Goal: Task Accomplishment & Management: Complete application form

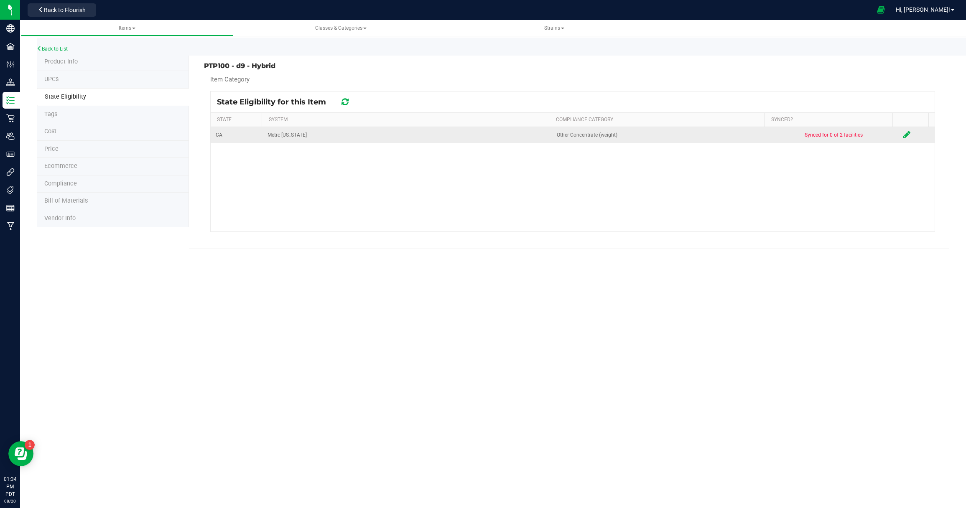
click at [903, 135] on icon at bounding box center [906, 134] width 7 height 8
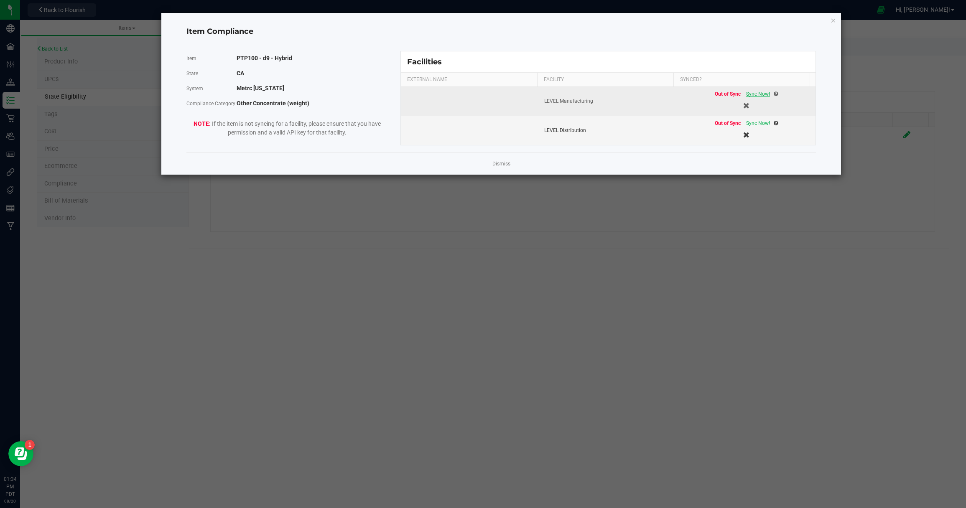
click at [749, 94] on span "Sync Now!" at bounding box center [758, 94] width 24 height 6
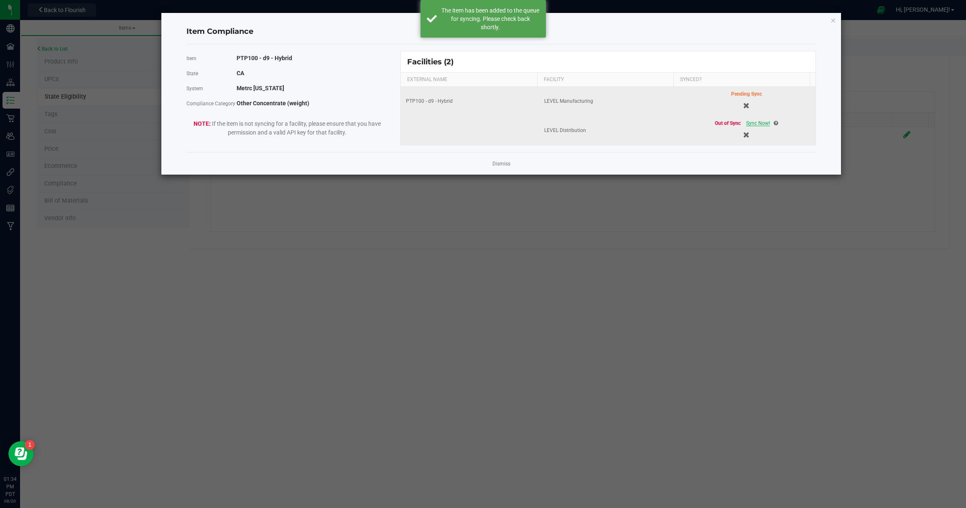
click at [751, 124] on span "Sync Now!" at bounding box center [758, 123] width 24 height 6
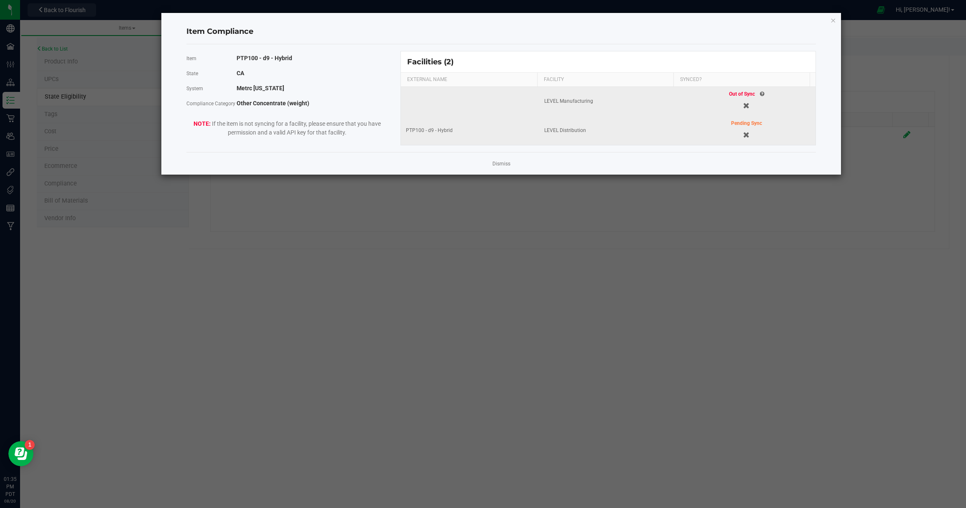
click at [740, 94] on span "Out of Sync" at bounding box center [742, 94] width 26 height 6
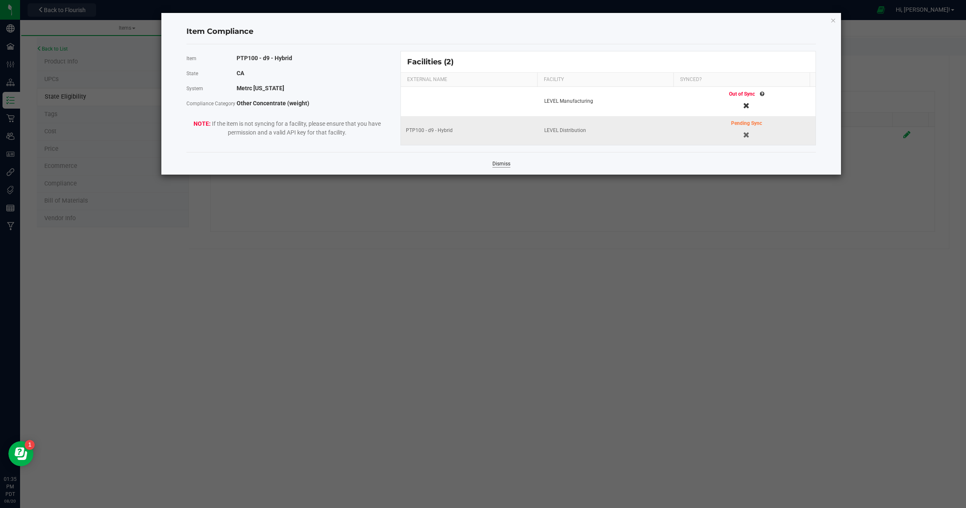
click at [505, 163] on link "Dismiss" at bounding box center [501, 163] width 18 height 7
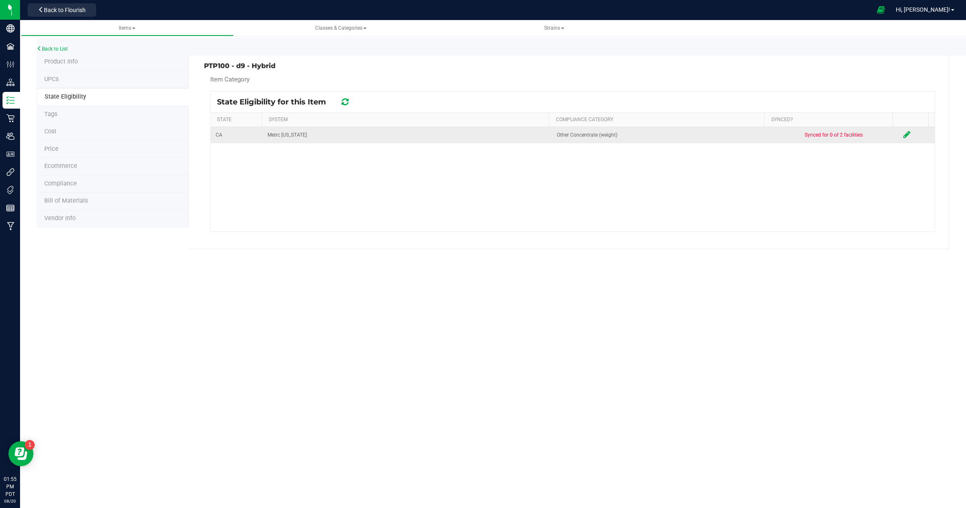
click at [903, 132] on icon at bounding box center [906, 134] width 7 height 8
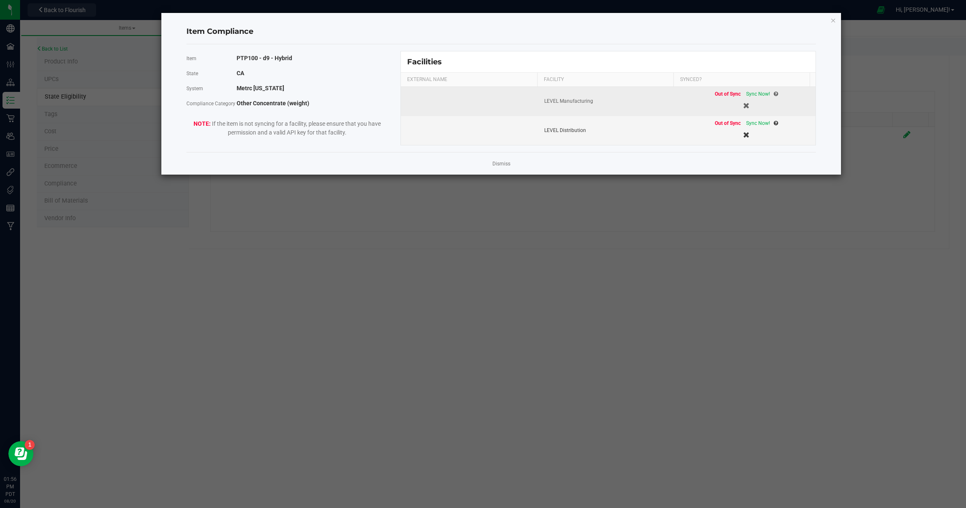
click at [750, 90] on div "Out of Sync Sync Now!" at bounding box center [746, 94] width 63 height 8
click at [751, 92] on span "Sync Now!" at bounding box center [758, 94] width 24 height 6
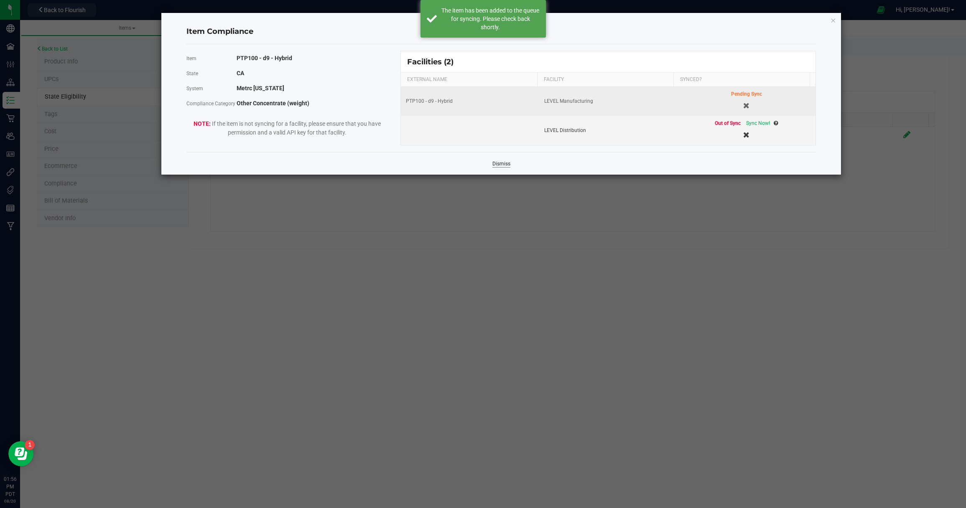
click at [501, 160] on link "Dismiss" at bounding box center [501, 163] width 18 height 7
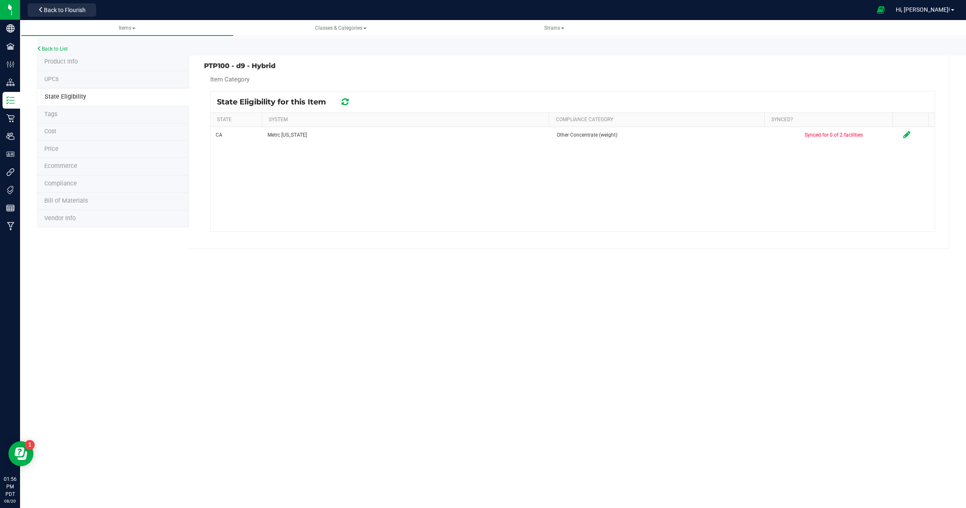
click at [344, 101] on icon at bounding box center [344, 102] width 7 height 8
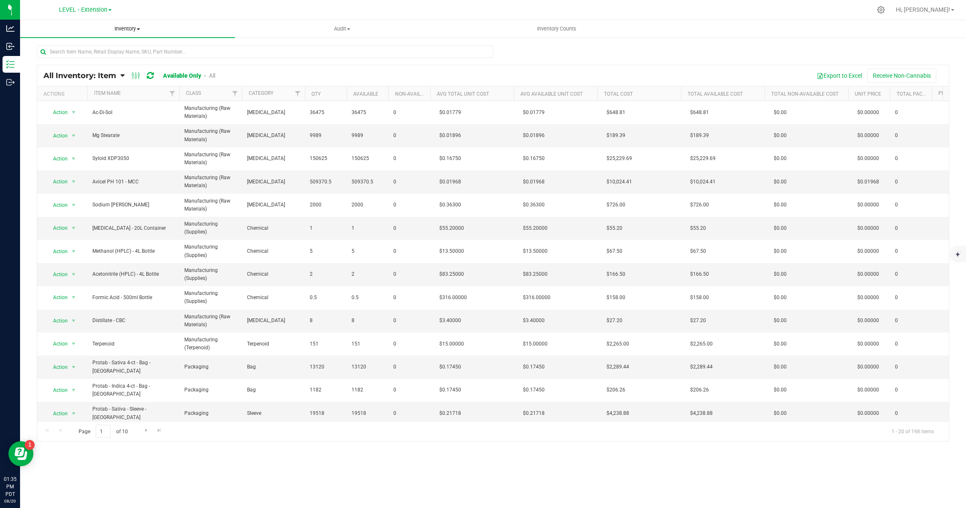
click at [137, 31] on span "Inventory" at bounding box center [127, 29] width 215 height 8
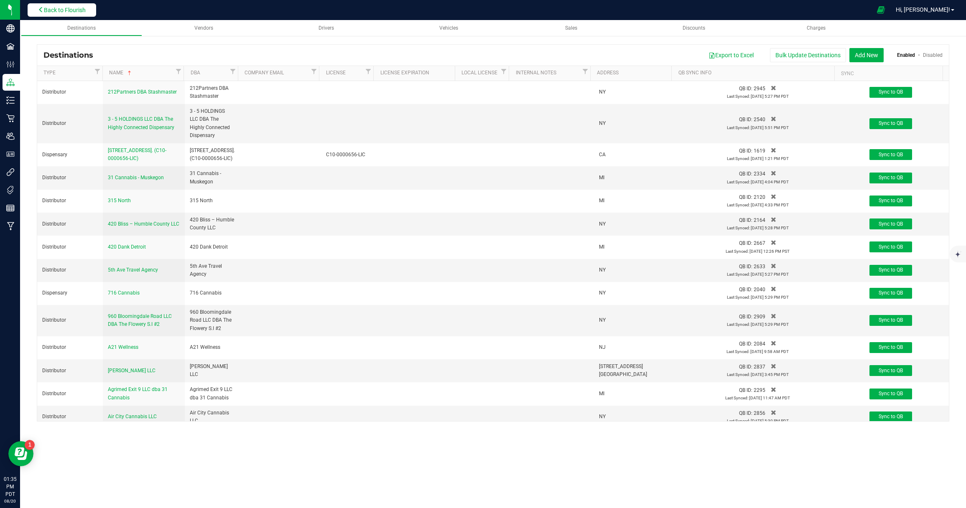
click at [63, 8] on span "Back to Flourish" at bounding box center [65, 10] width 42 height 7
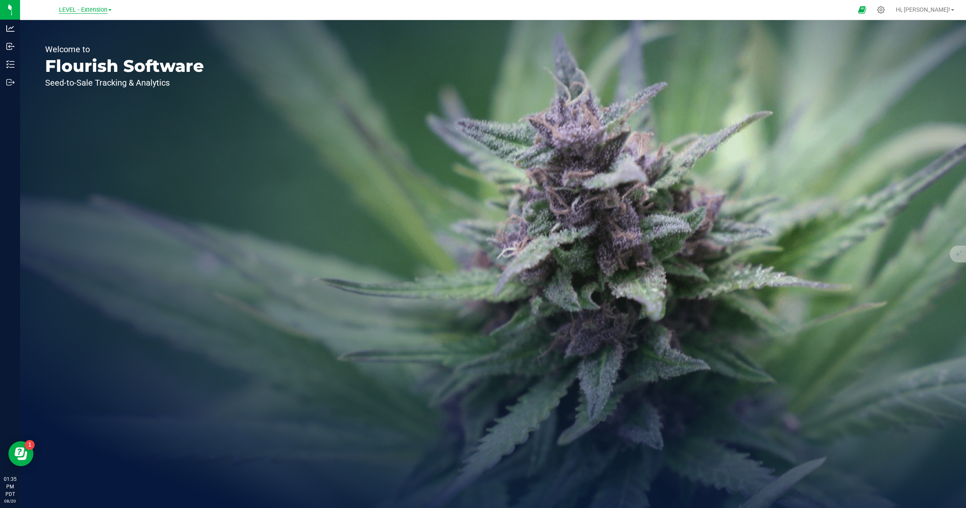
click at [107, 10] on span "LEVEL - Extension" at bounding box center [83, 10] width 48 height 8
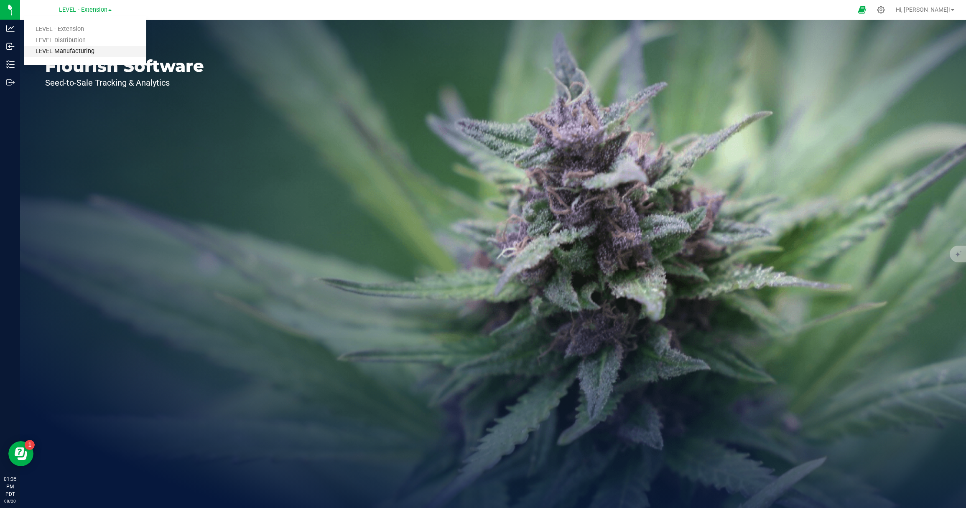
click at [82, 49] on link "LEVEL Manufacturing" at bounding box center [85, 51] width 122 height 11
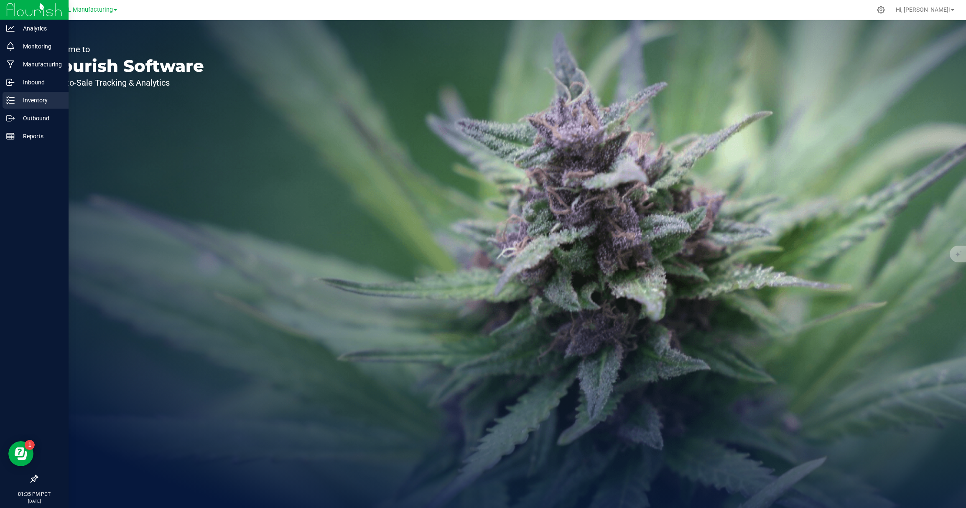
click at [15, 102] on p "Inventory" at bounding box center [40, 100] width 50 height 10
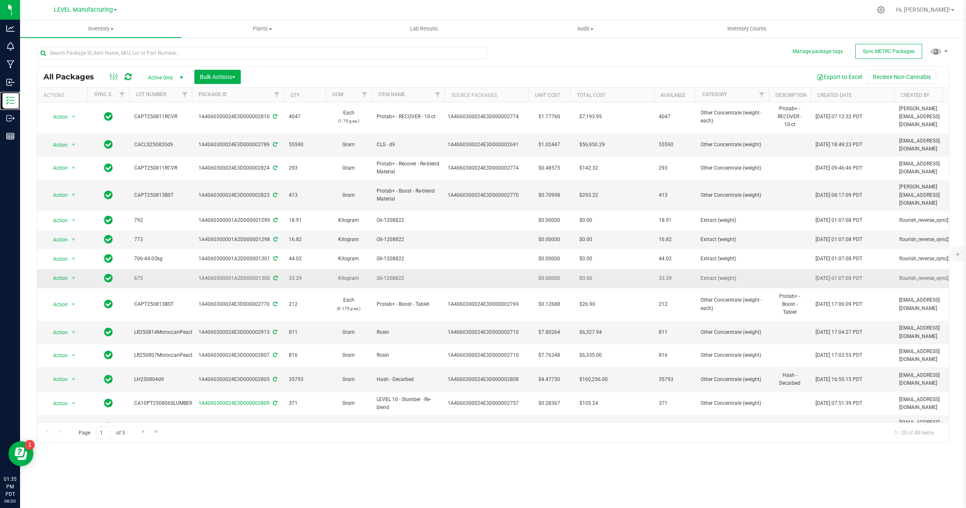
scroll to position [3, 0]
click at [111, 28] on span at bounding box center [111, 29] width 3 height 2
click at [92, 96] on li "From bill of materials" at bounding box center [100, 101] width 161 height 10
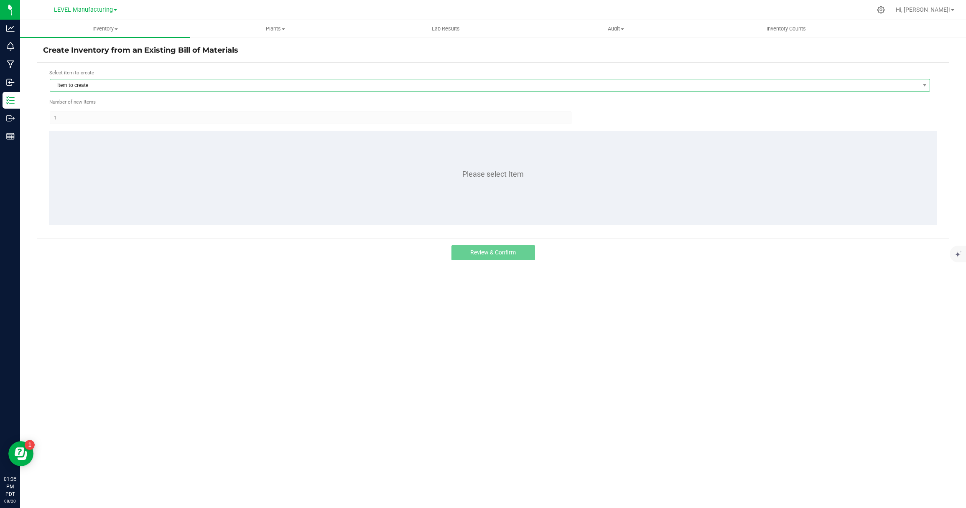
click at [111, 84] on span "Item to create" at bounding box center [484, 85] width 869 height 12
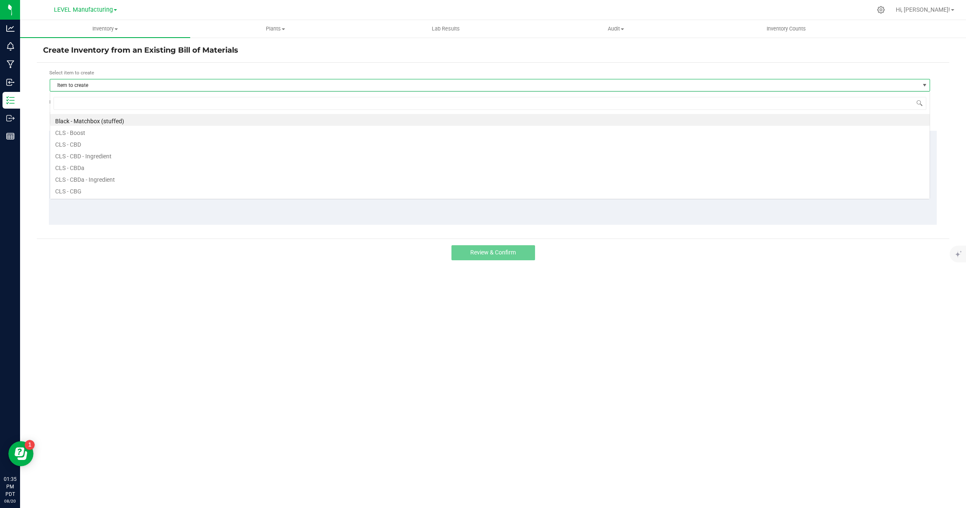
scroll to position [13, 880]
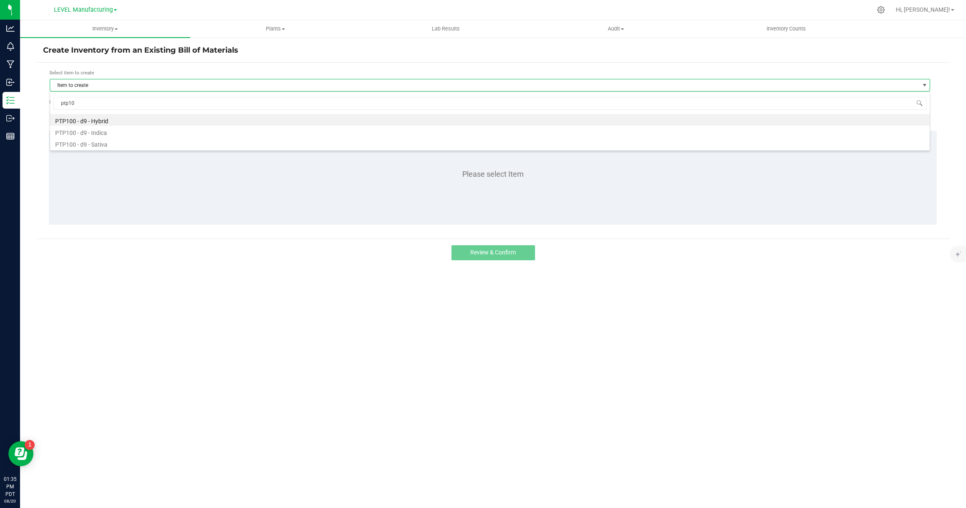
type input "ptp100"
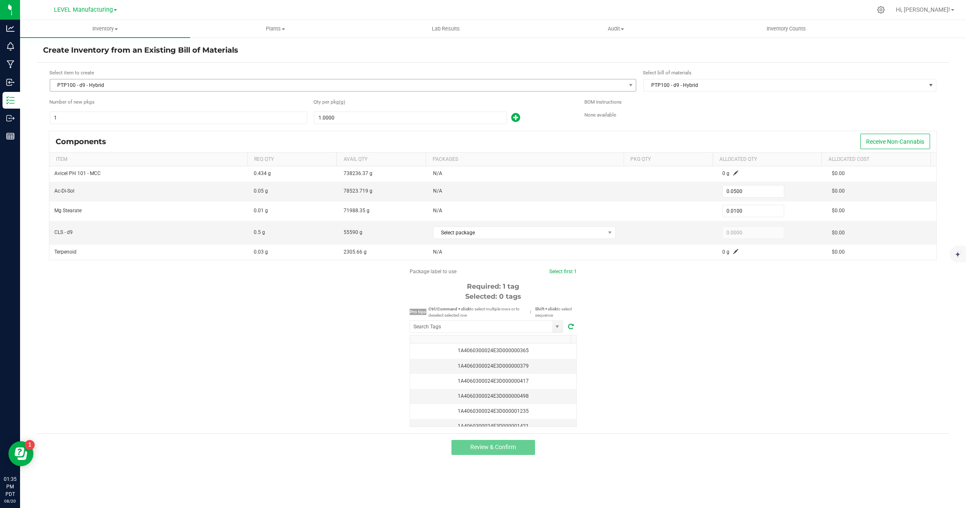
drag, startPoint x: 135, startPoint y: 75, endPoint x: 131, endPoint y: 86, distance: 11.6
click at [135, 77] on div "Select item to create PTP100 - d9 - Hybrid" at bounding box center [342, 80] width 587 height 23
click at [131, 87] on span "PTP100 - d9 - Hybrid" at bounding box center [337, 85] width 575 height 12
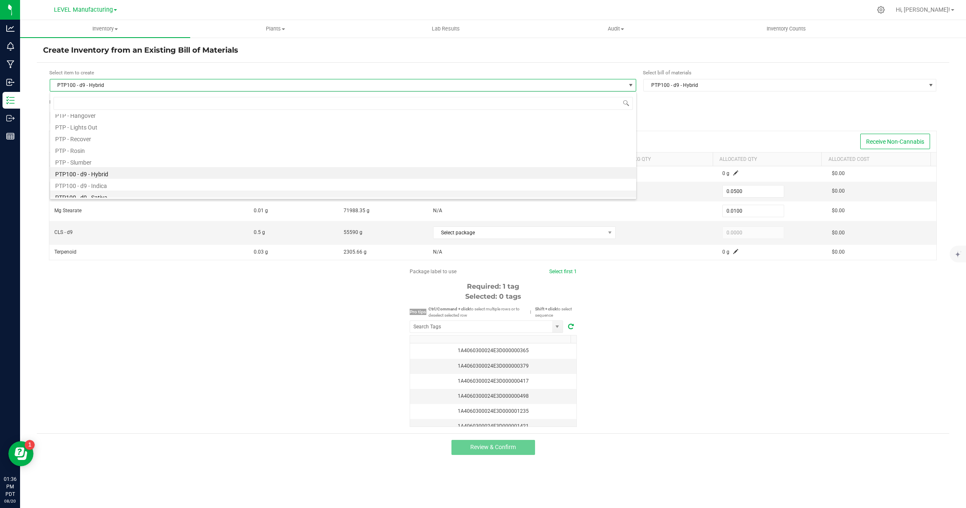
scroll to position [2074, 0]
click at [128, 187] on li "PTP100 - d9 - Sativa" at bounding box center [343, 188] width 586 height 12
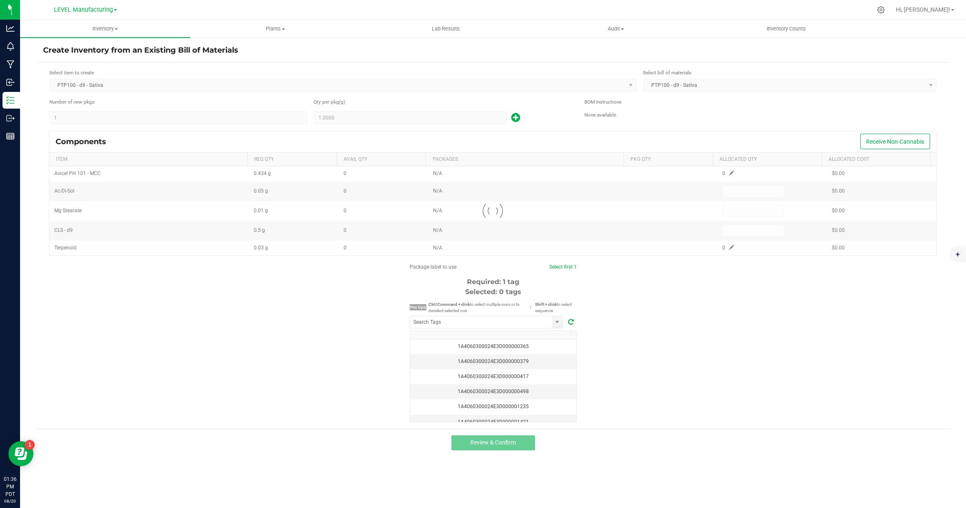
type input "0.0500"
type input "0.0100"
click at [411, 111] on div "1.0000" at bounding box center [442, 117] width 258 height 13
click at [419, 117] on input "1" at bounding box center [410, 118] width 192 height 12
paste input "32400"
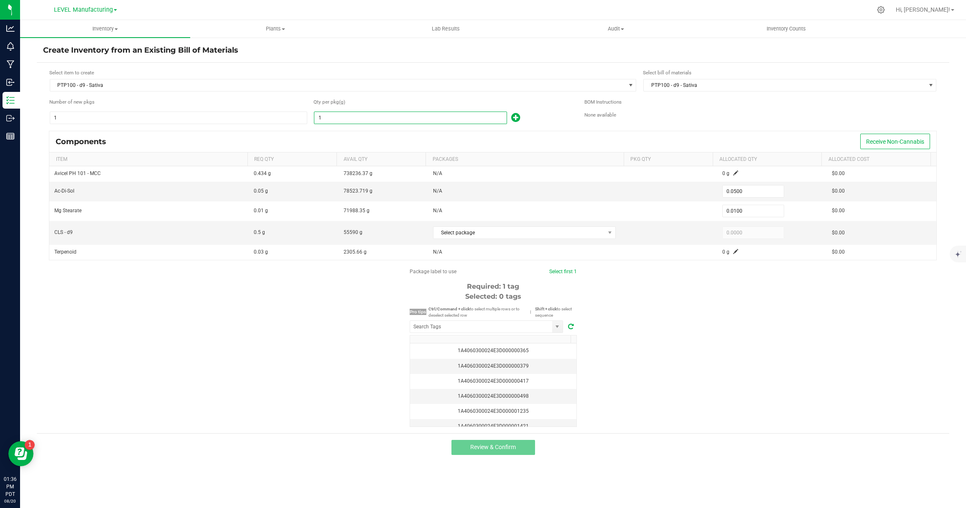
type input "32400"
type input "1,620.0000"
type input "324.0000"
type input "32,400.0000"
click at [656, 144] on div "Components Receive Non-Cannabis" at bounding box center [492, 141] width 887 height 21
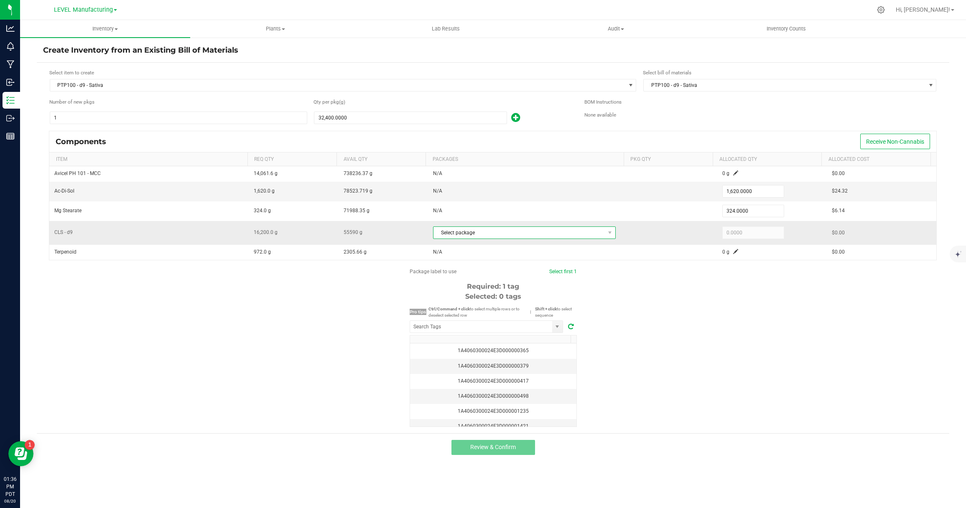
click at [461, 235] on span "Select package" at bounding box center [518, 233] width 171 height 12
click at [475, 267] on li "1A4060300024E3D000002789 (CACLS250820d9)" at bounding box center [521, 268] width 180 height 12
click at [734, 231] on input "16200" at bounding box center [753, 233] width 61 height 12
paste input "333"
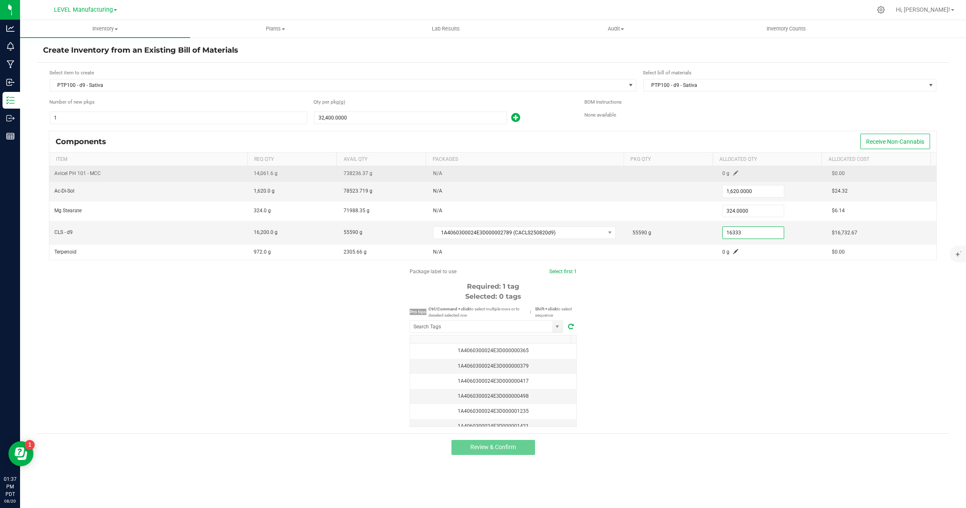
type input "16,333.0000"
click at [733, 172] on span at bounding box center [735, 173] width 5 height 5
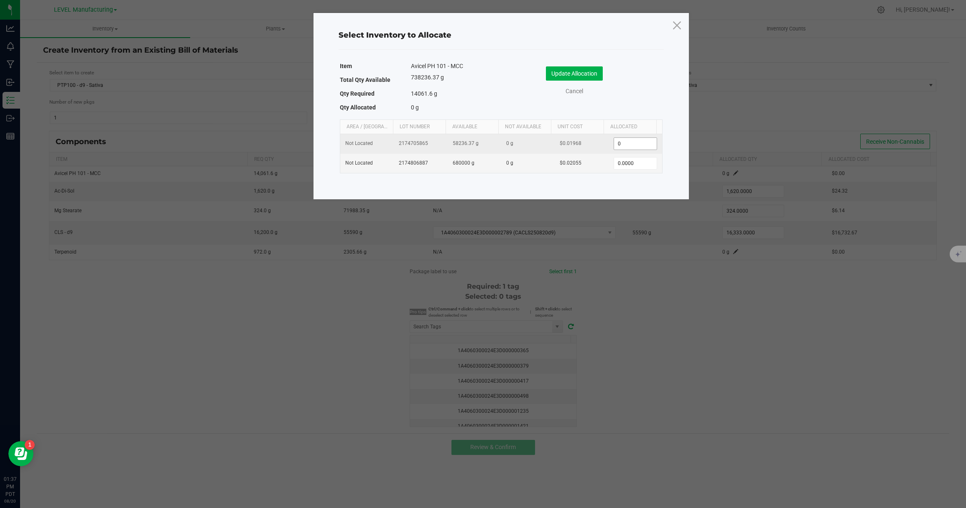
click at [643, 145] on input "0" at bounding box center [635, 144] width 43 height 12
paste input "14016.4"
type input "14,016.4000"
click at [575, 73] on button "Update Allocation" at bounding box center [574, 73] width 57 height 14
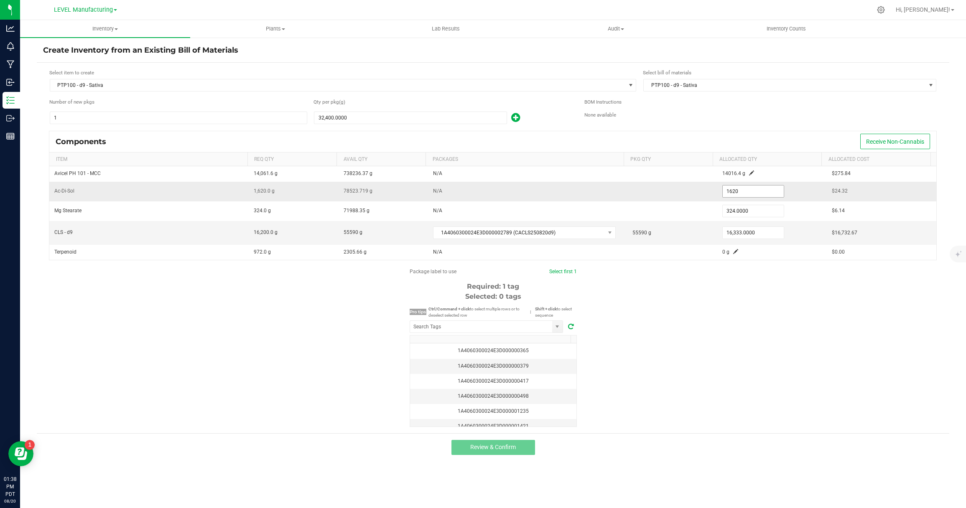
click at [726, 191] on input "1620" at bounding box center [753, 192] width 61 height 12
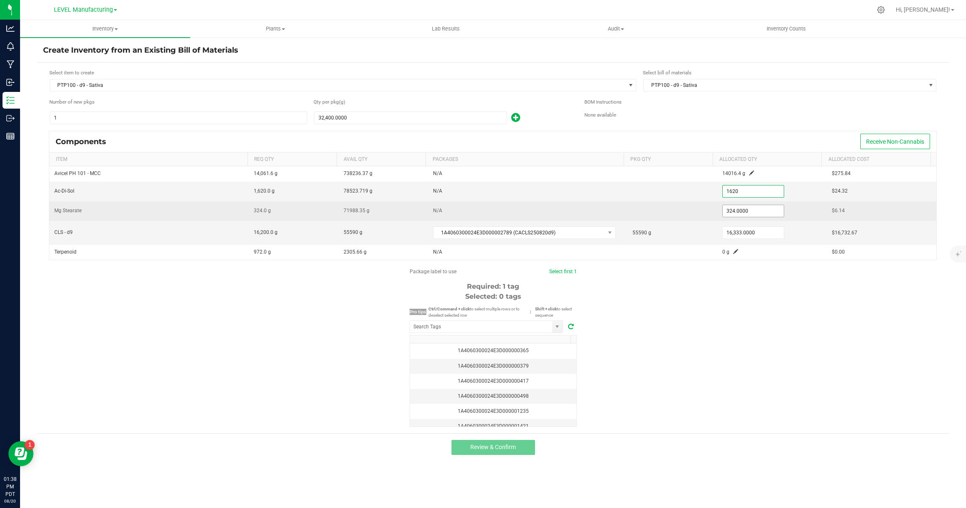
paste input "1.252"
type input "1,621.2520"
click at [744, 211] on input "324" at bounding box center [753, 211] width 61 height 12
paste input ".25"
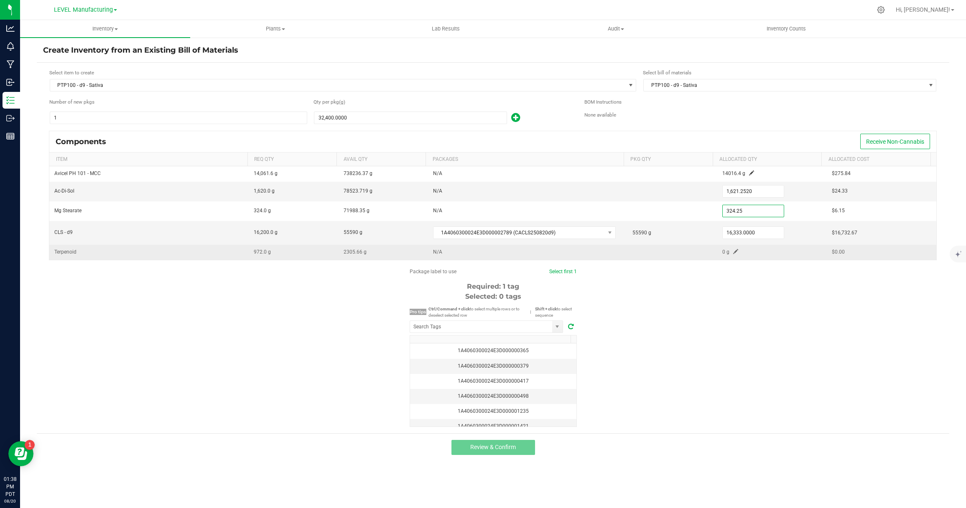
type input "324.2500"
click at [733, 253] on span at bounding box center [735, 251] width 5 height 5
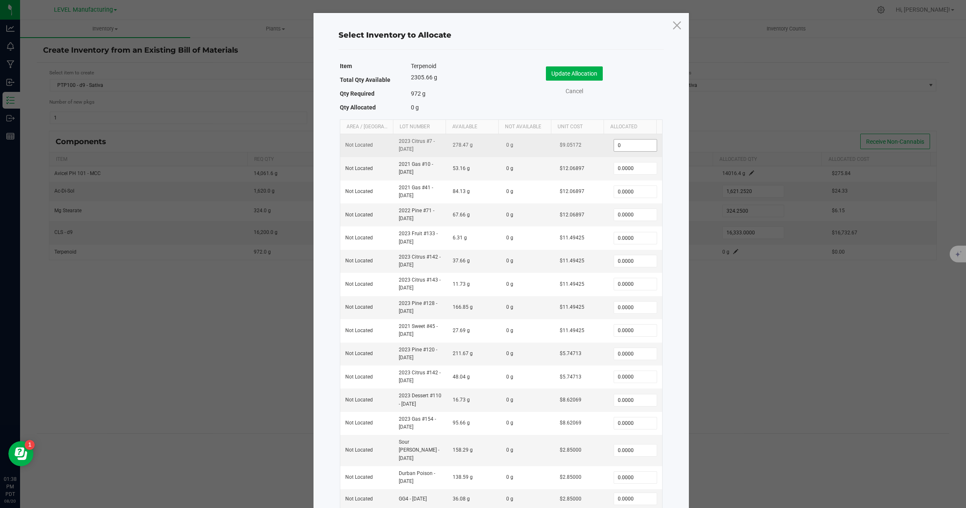
click at [621, 140] on input "0" at bounding box center [635, 146] width 43 height 12
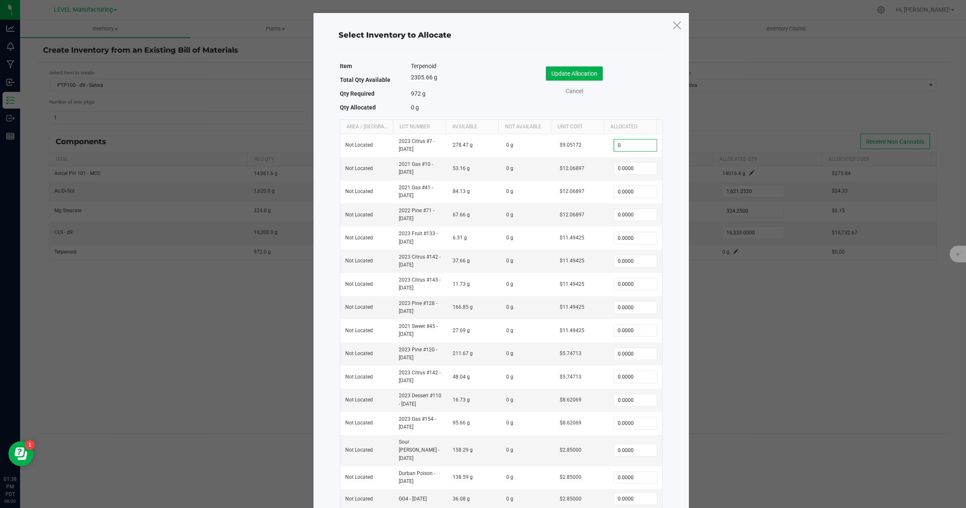
paste input "51.89"
type input "51.8900"
click at [625, 354] on input "0" at bounding box center [635, 354] width 43 height 12
paste input "38.99"
type input "38.9900"
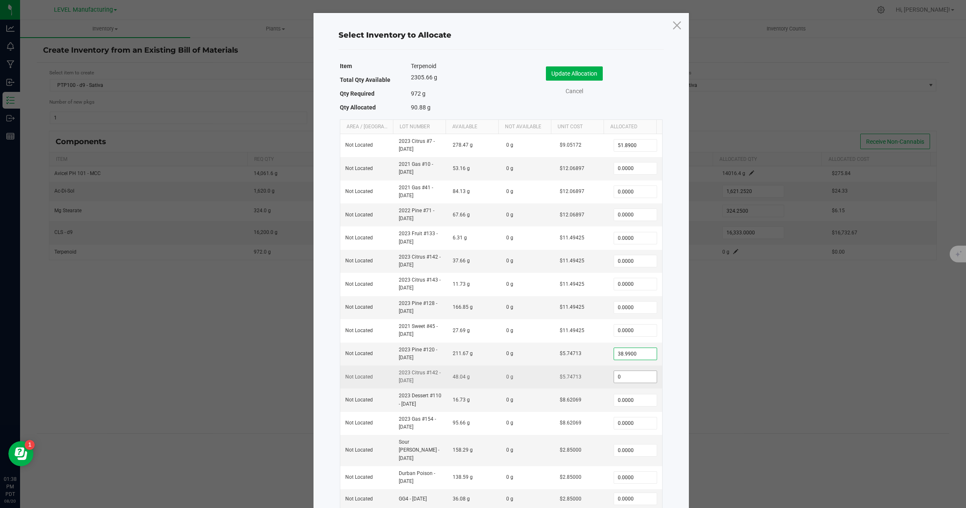
click at [626, 374] on input "0" at bounding box center [635, 377] width 43 height 12
paste input "38.99"
type input "38.94"
click at [583, 69] on button "Update Allocation" at bounding box center [574, 73] width 57 height 14
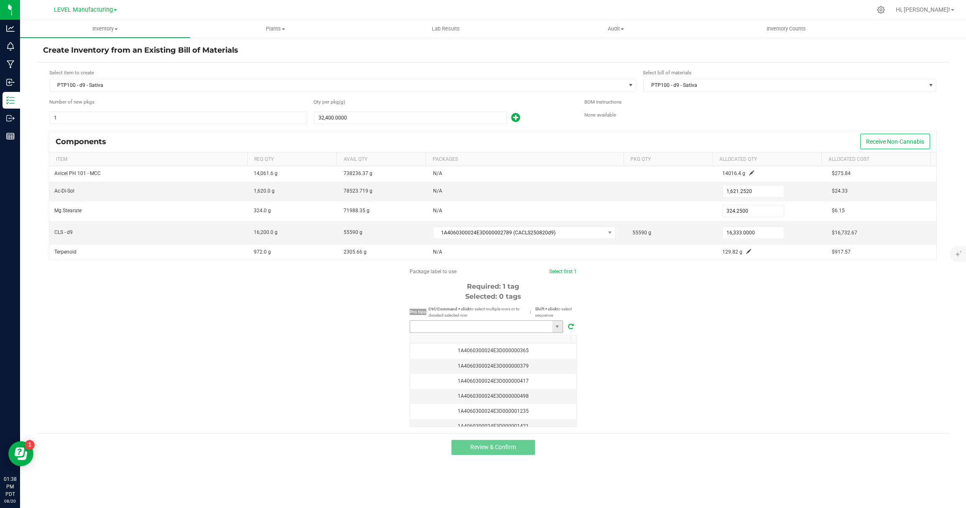
click at [521, 329] on input "NO DATA FOUND" at bounding box center [481, 327] width 142 height 12
paste input "1A4060300024E3D000002796"
click at [438, 337] on li "1A4060300024E3D000002796" at bounding box center [486, 342] width 153 height 14
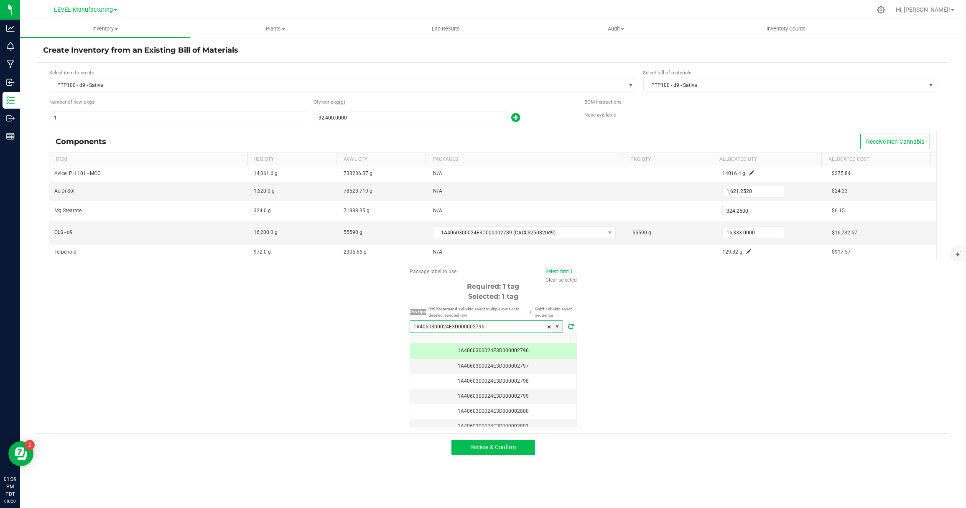
type input "1A4060300024E3D000002796"
click at [514, 451] on button "Review & Confirm" at bounding box center [493, 447] width 84 height 15
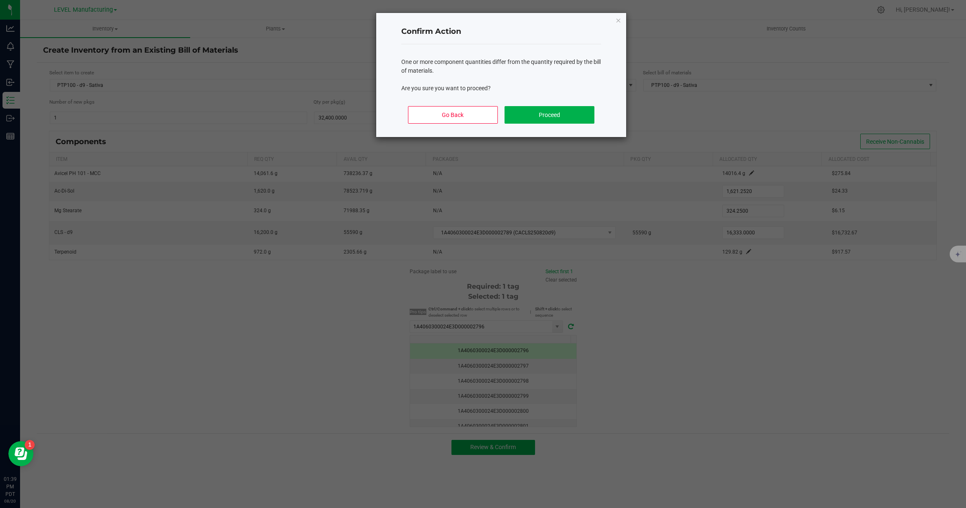
click at [524, 124] on div "Go Back Proceed" at bounding box center [501, 118] width 200 height 38
click at [528, 117] on button "Proceed" at bounding box center [549, 115] width 90 height 18
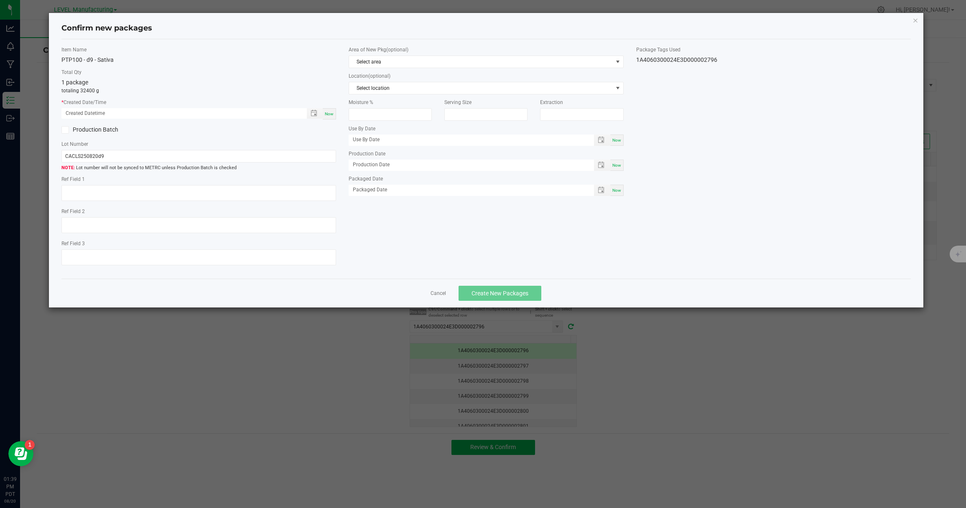
click at [329, 115] on span "Now" at bounding box center [329, 114] width 9 height 5
type input "[DATE] 01:39 PM"
click at [188, 158] on input "CACLS250820d9" at bounding box center [198, 156] width 275 height 13
paste input "100PTP250821d9S"
type input "CA100PTP250821d9S"
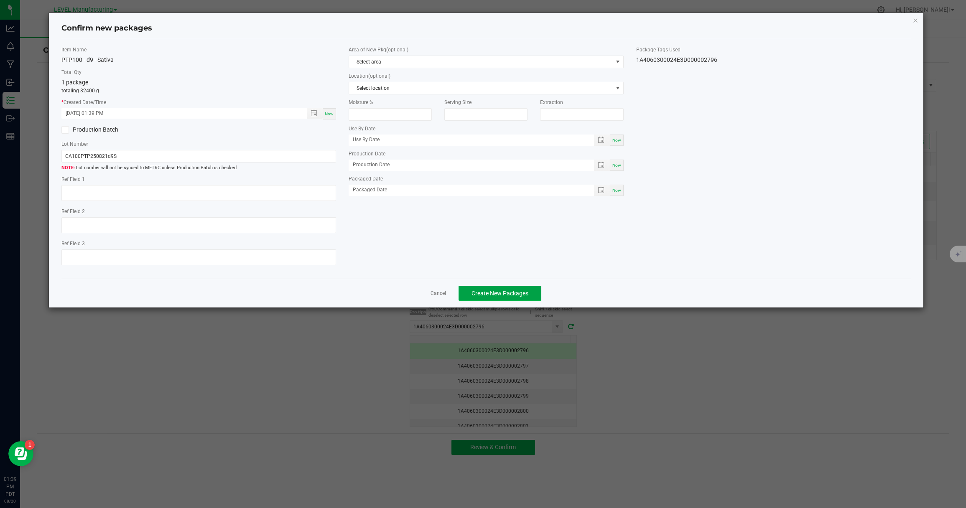
click at [475, 290] on span "Create New Packages" at bounding box center [499, 293] width 57 height 7
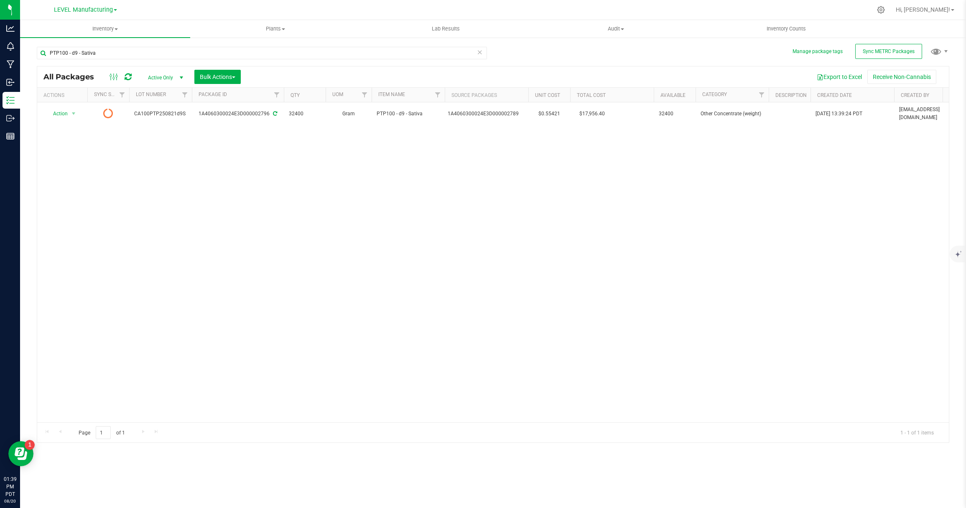
click at [479, 55] on icon at bounding box center [480, 52] width 6 height 10
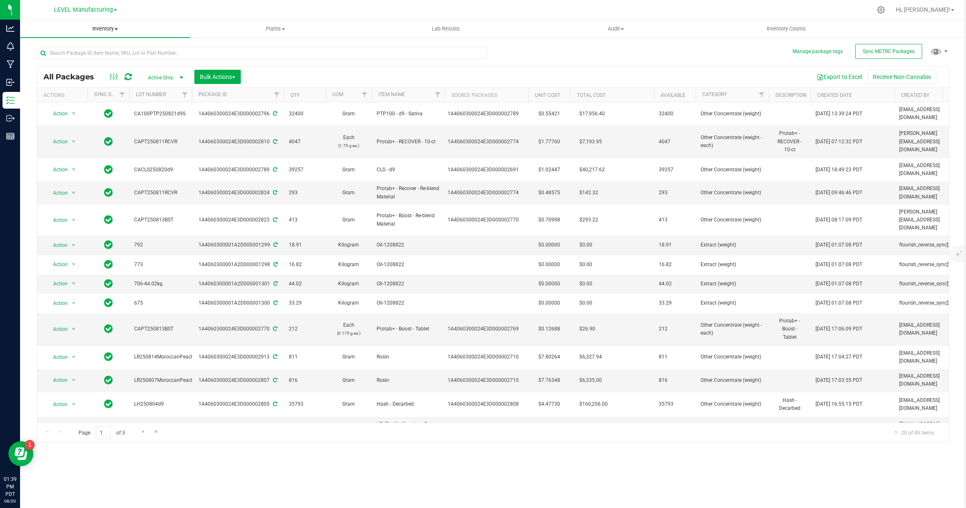
click at [110, 28] on span "Inventory" at bounding box center [105, 29] width 170 height 8
click at [97, 101] on li "From bill of materials" at bounding box center [105, 101] width 170 height 10
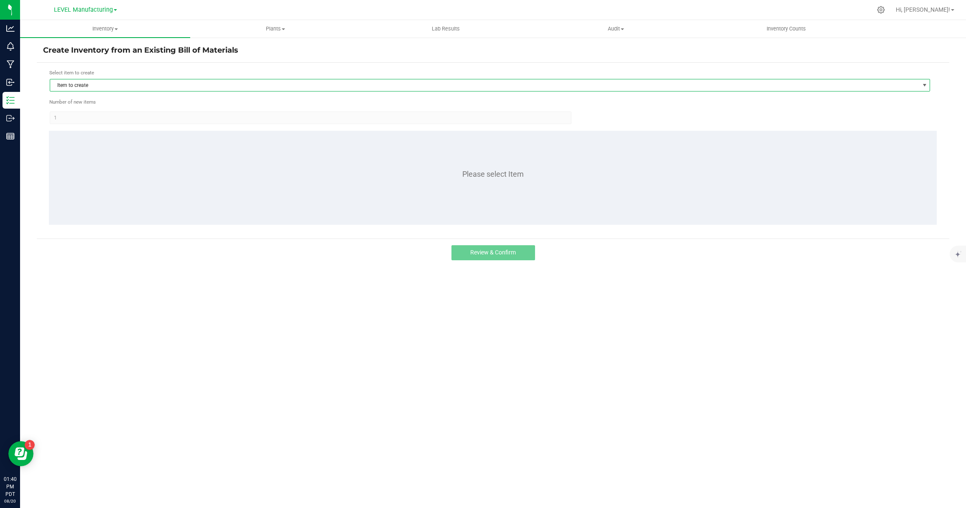
click at [140, 87] on span "Item to create" at bounding box center [484, 85] width 869 height 12
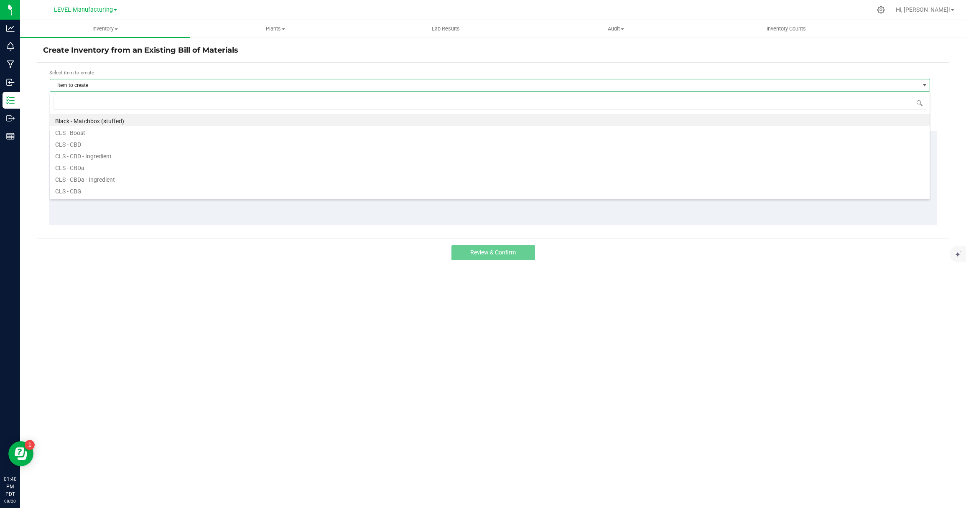
scroll to position [13, 880]
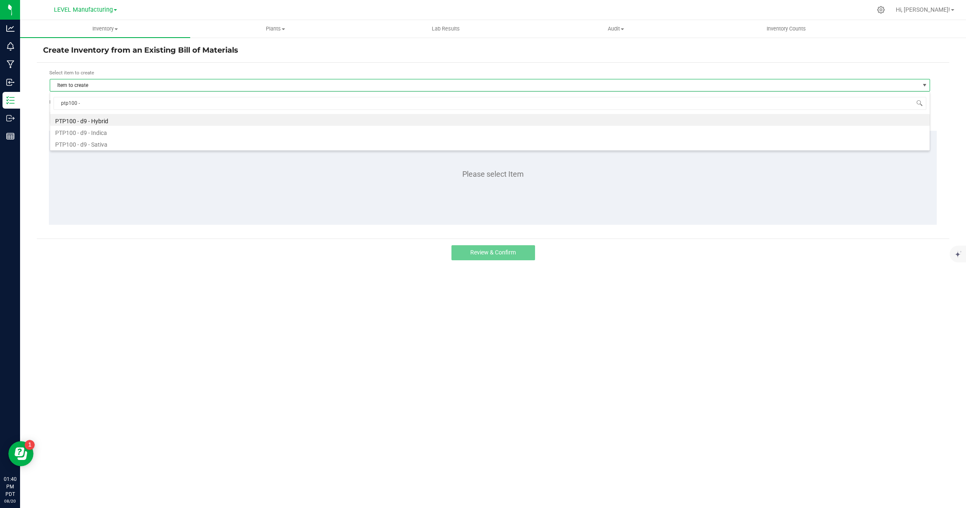
type input "ptp100 -"
click at [124, 133] on li "PTP100 - d9 - Indica" at bounding box center [489, 132] width 879 height 12
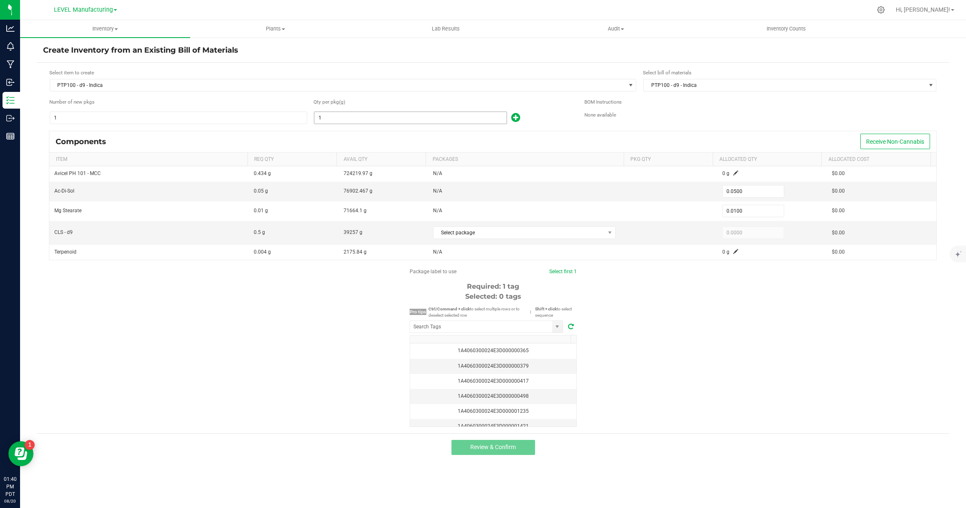
click at [348, 115] on input "1" at bounding box center [410, 118] width 192 height 12
paste input "37290"
type input "37290"
type input "1,864.5000"
type input "372.9000"
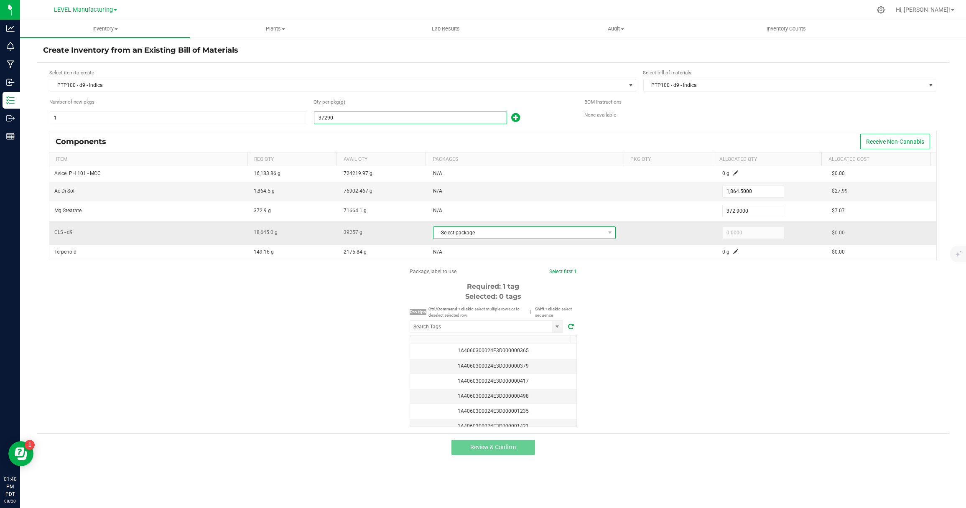
type input "37,290.0000"
click at [478, 231] on span "Select package" at bounding box center [518, 233] width 171 height 12
click at [485, 267] on li "1A4060300024E3D000002789 (CACLS250820d9)" at bounding box center [521, 268] width 180 height 12
click at [753, 230] on input "18645" at bounding box center [753, 233] width 61 height 12
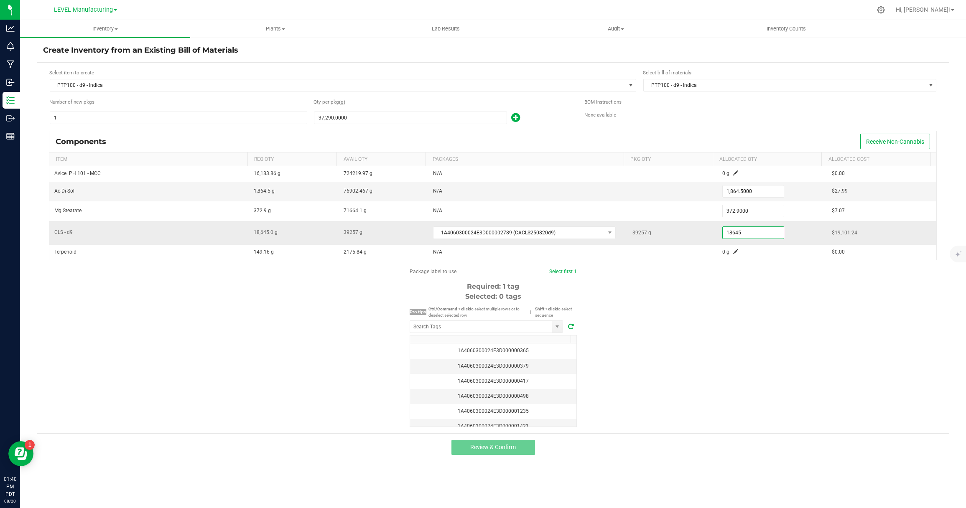
paste input "803"
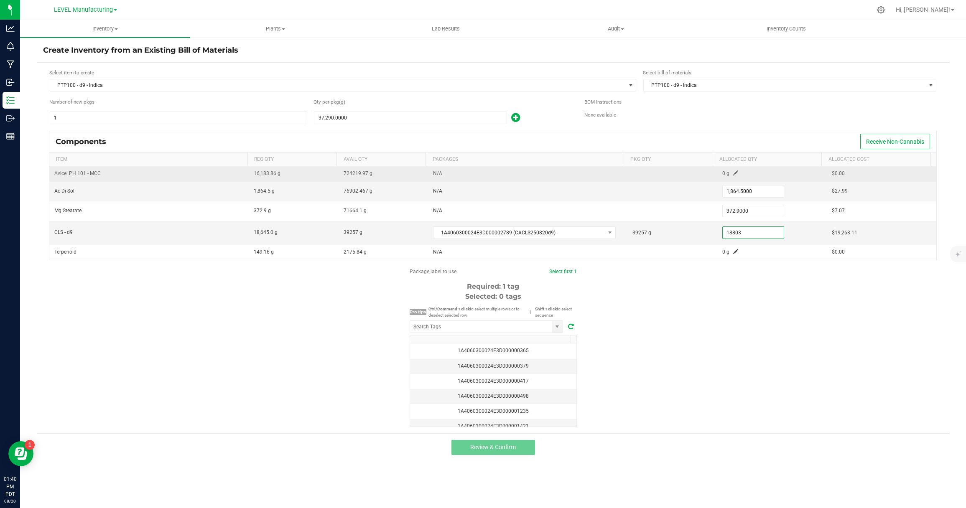
type input "18,803.0000"
click at [727, 170] on td "0 g" at bounding box center [771, 173] width 109 height 15
click at [733, 172] on span at bounding box center [735, 173] width 5 height 5
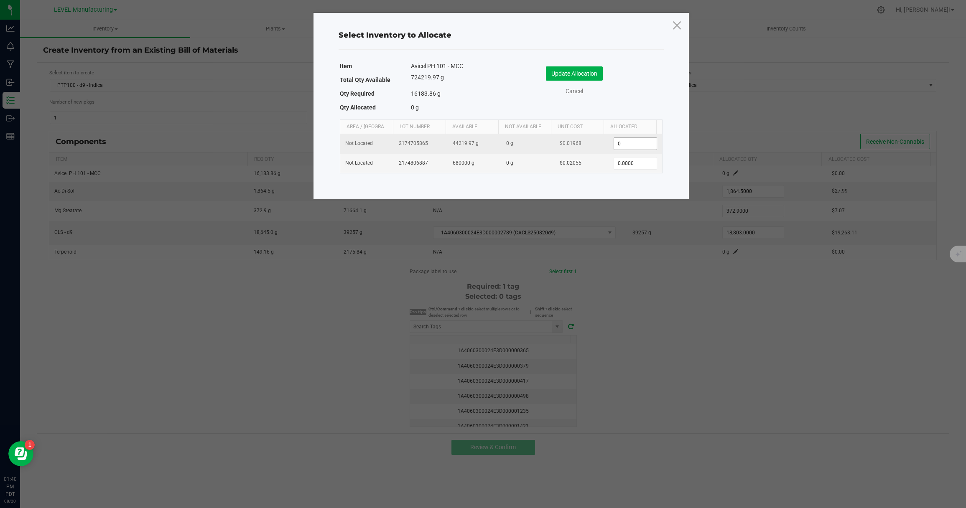
click at [618, 144] on input "0" at bounding box center [635, 144] width 43 height 12
paste input "5889.25"
paste input "16136.53"
type input "16,136.5300"
click at [570, 74] on button "Update Allocation" at bounding box center [574, 73] width 57 height 14
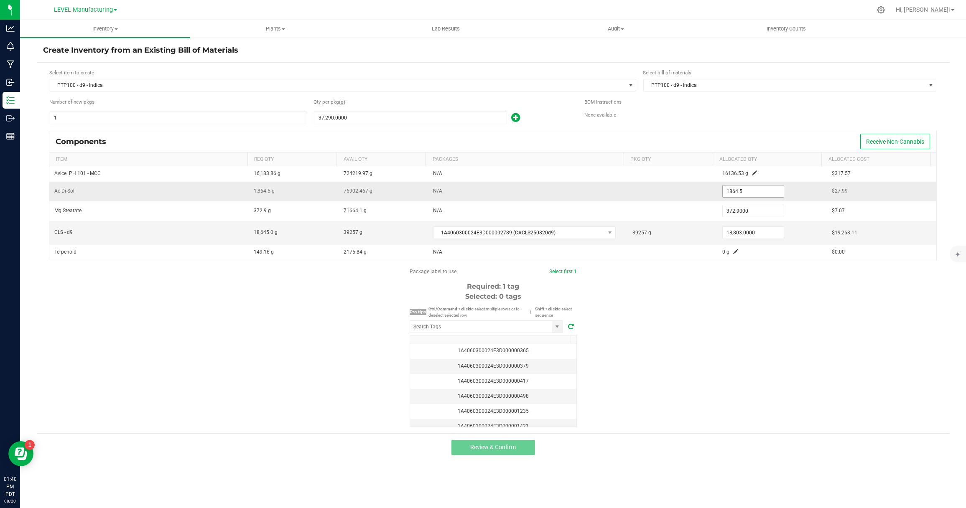
click at [747, 188] on input "1864.5" at bounding box center [753, 192] width 61 height 12
paste input "6.48"
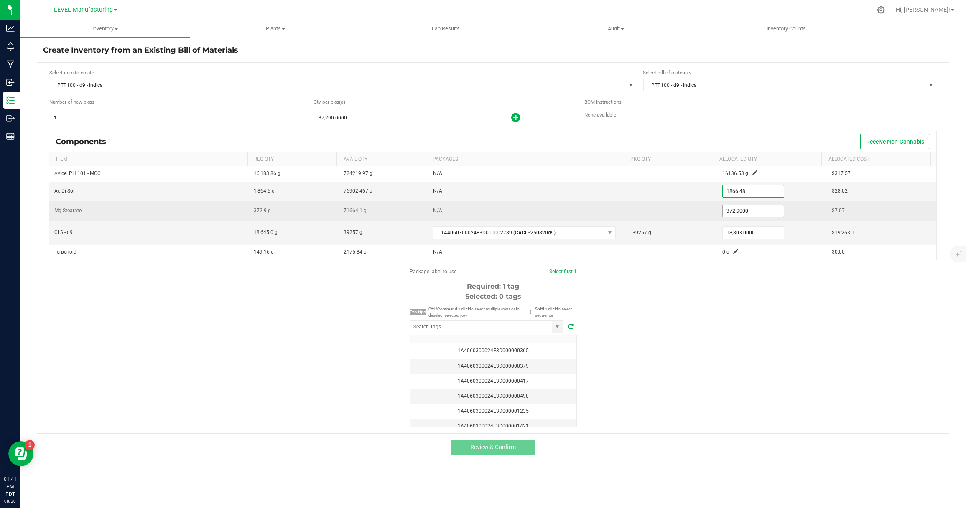
type input "1,866.4800"
click at [769, 211] on input "372.9" at bounding box center [753, 211] width 61 height 12
paste input "3.3"
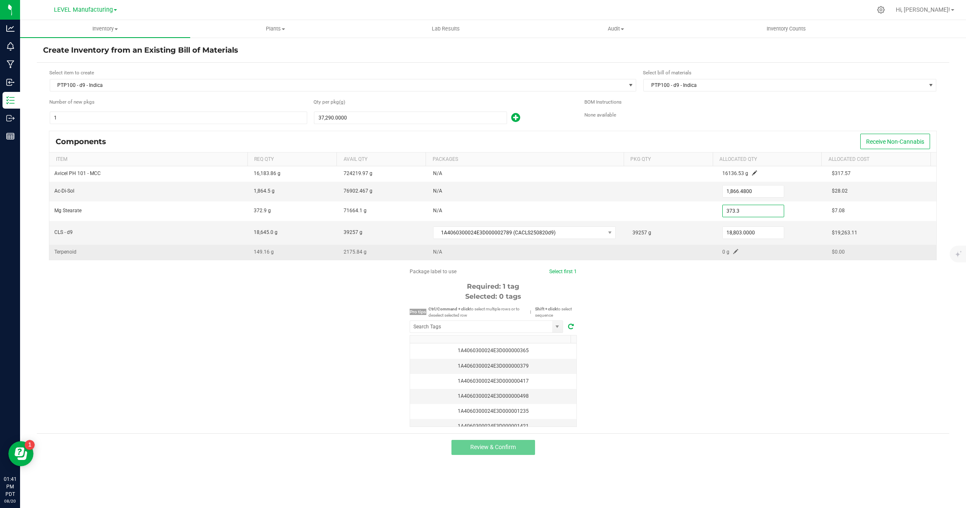
type input "373.3000"
click at [733, 253] on span at bounding box center [735, 251] width 5 height 5
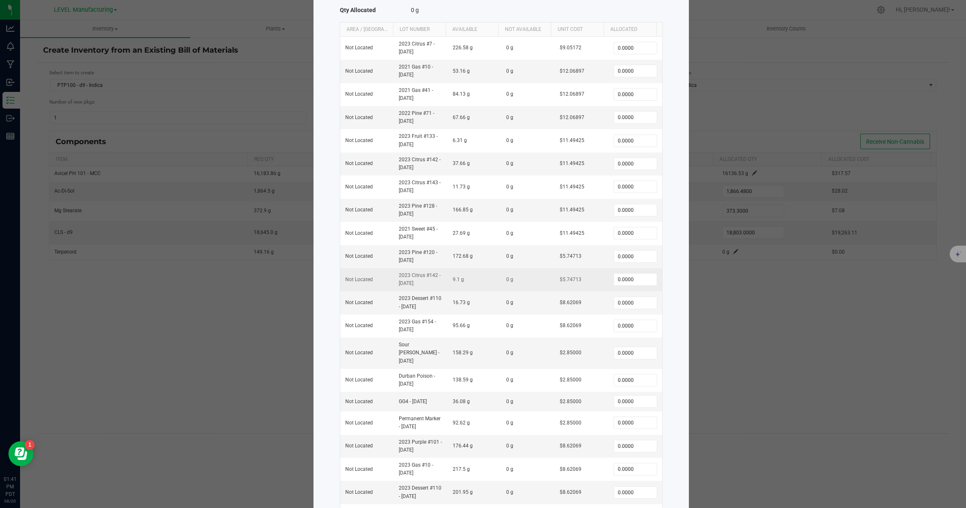
scroll to position [135, 0]
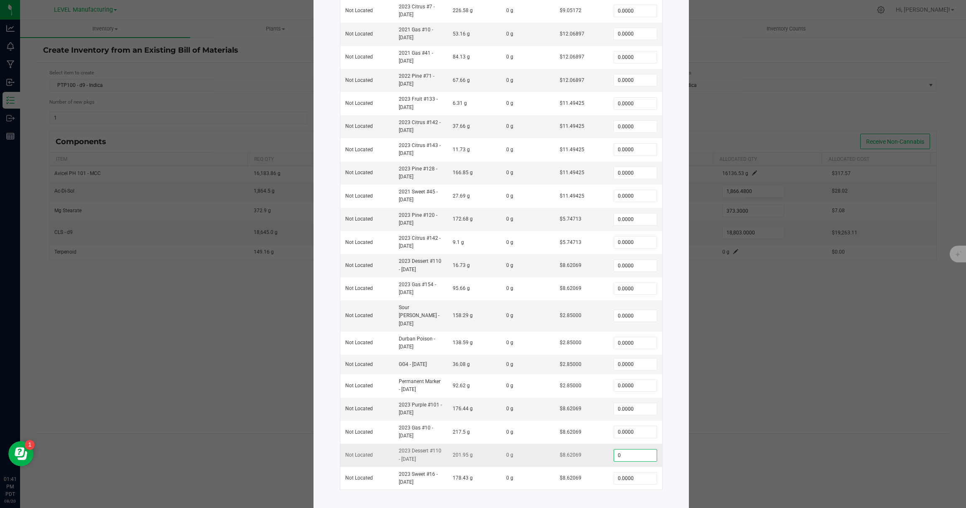
click at [635, 450] on input "0" at bounding box center [635, 456] width 43 height 12
paste input "44.82"
type input "44.82"
type input "0"
type input "44.8200"
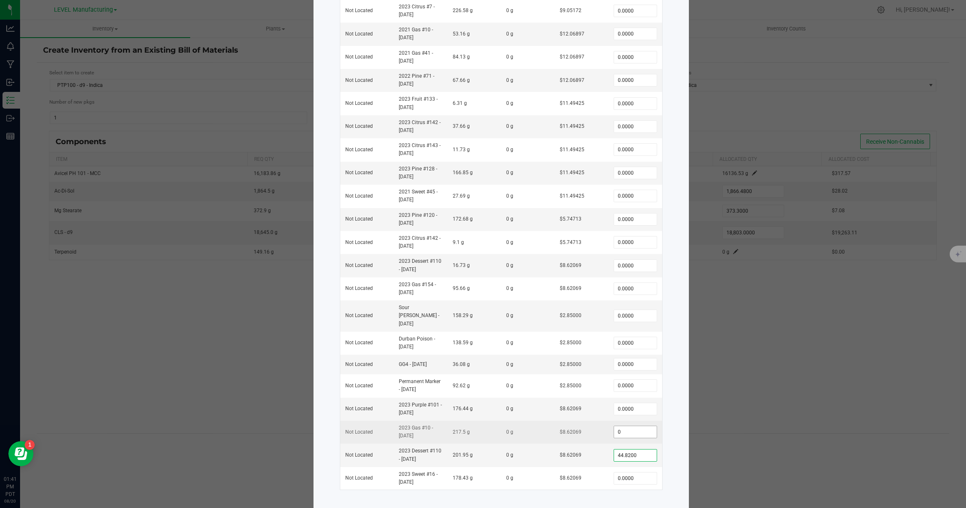
click at [646, 426] on input "0" at bounding box center [635, 432] width 43 height 12
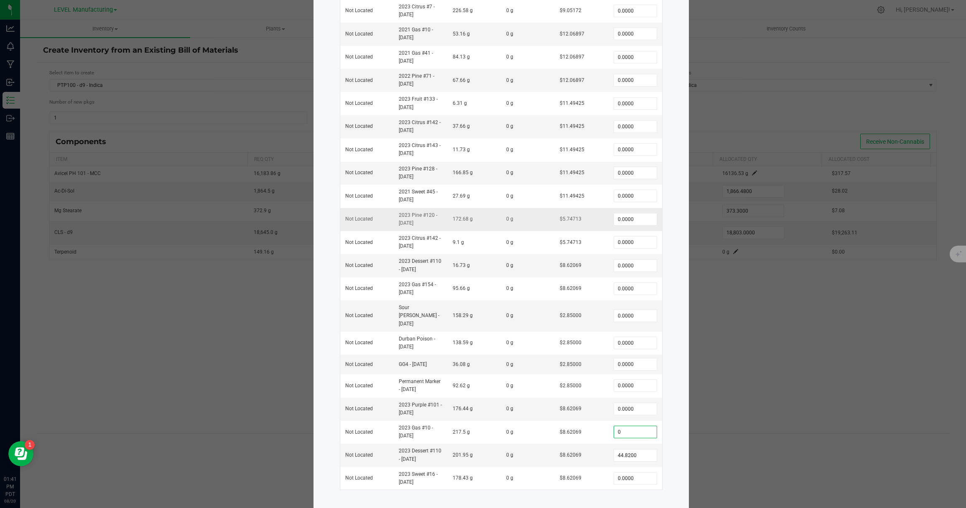
paste input "59.79"
type input "59.79"
type input "0"
type input "59.7900"
click at [631, 403] on input "0" at bounding box center [635, 409] width 43 height 12
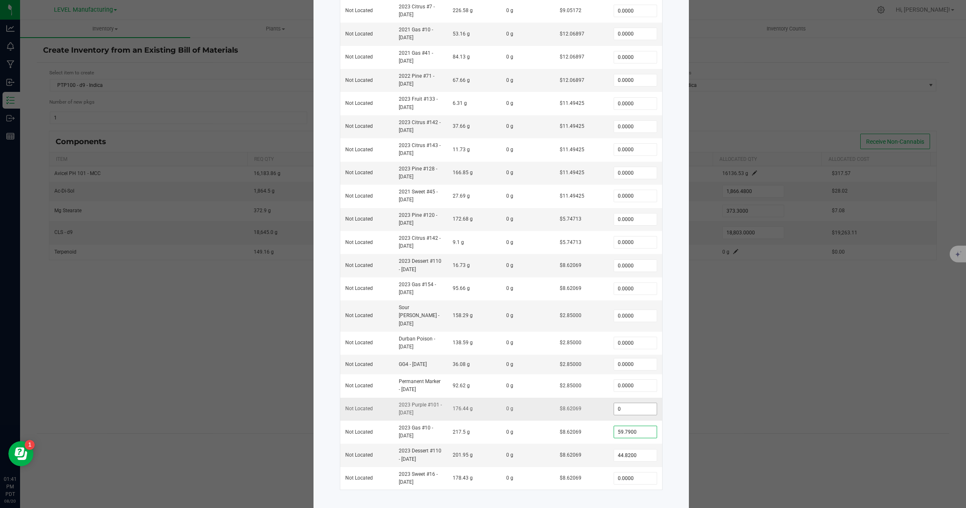
paste input "44.81"
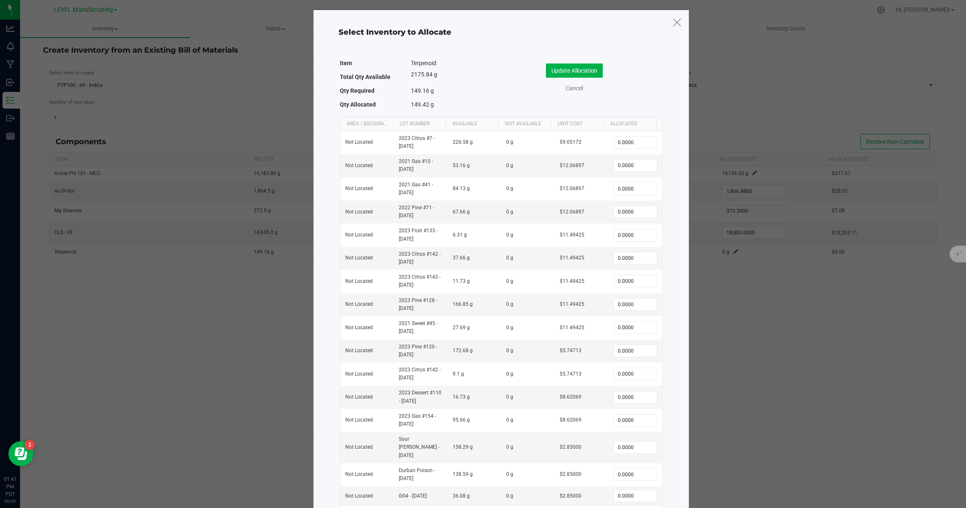
scroll to position [0, 0]
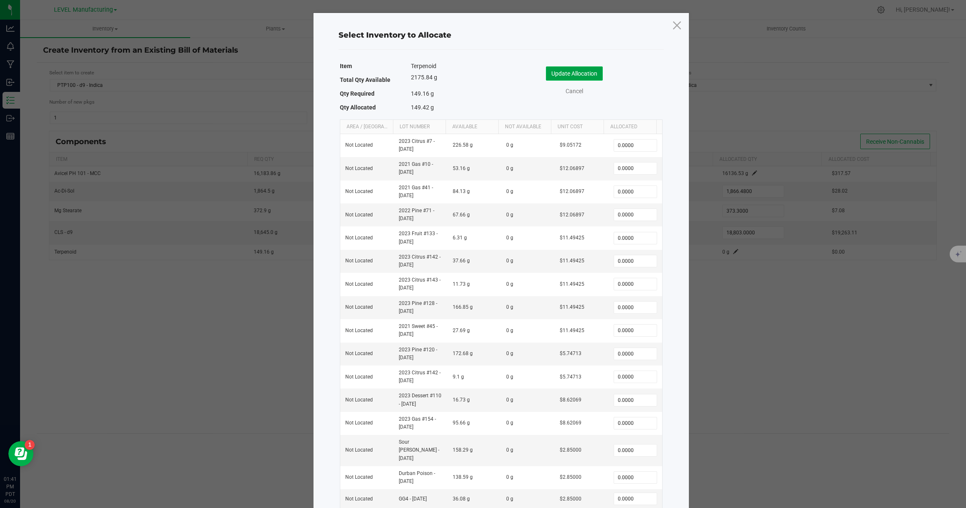
type input "44.8100"
click at [588, 67] on button "Update Allocation" at bounding box center [574, 73] width 57 height 14
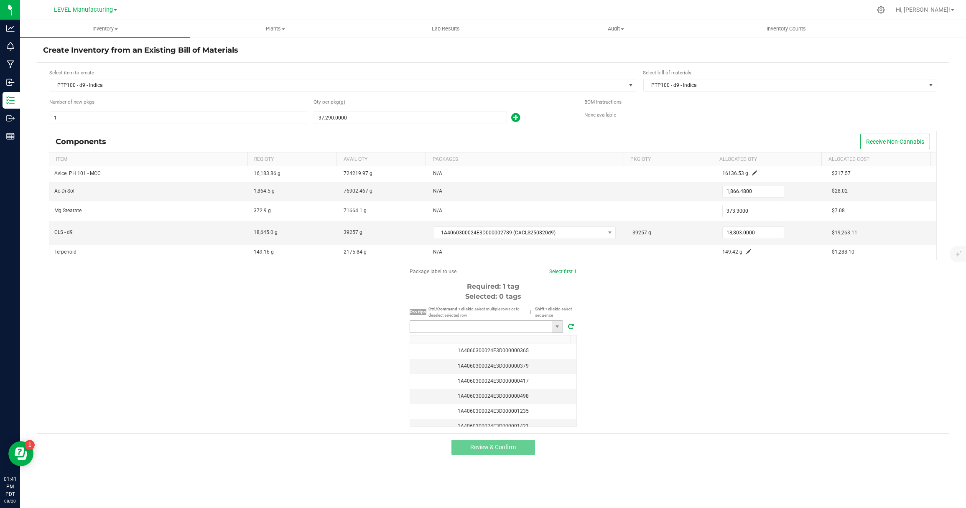
click at [463, 323] on input "NO DATA FOUND" at bounding box center [481, 327] width 142 height 12
paste input "1A4060300024E3D000002798"
click at [474, 341] on li "1A4060300024E3D000002798" at bounding box center [486, 342] width 153 height 14
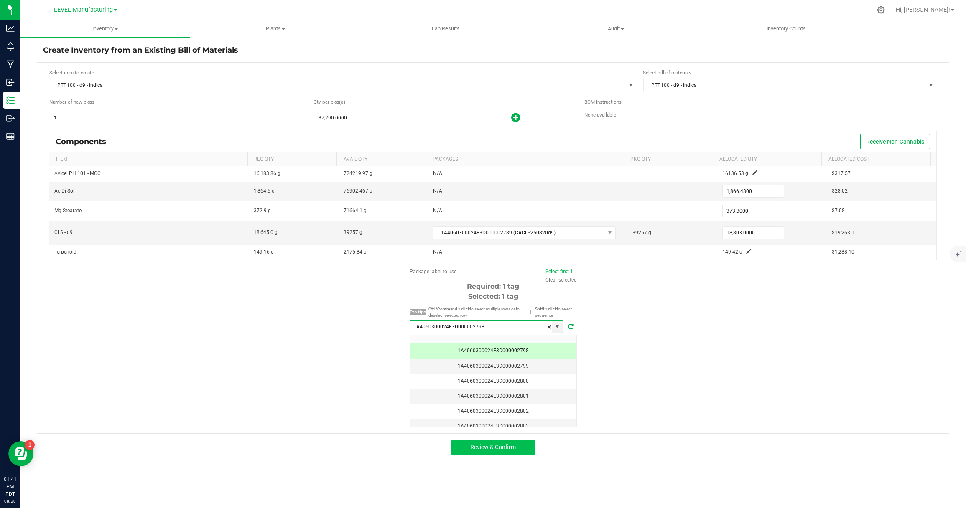
type input "1A4060300024E3D000002798"
click at [501, 453] on button "Review & Confirm" at bounding box center [493, 447] width 84 height 15
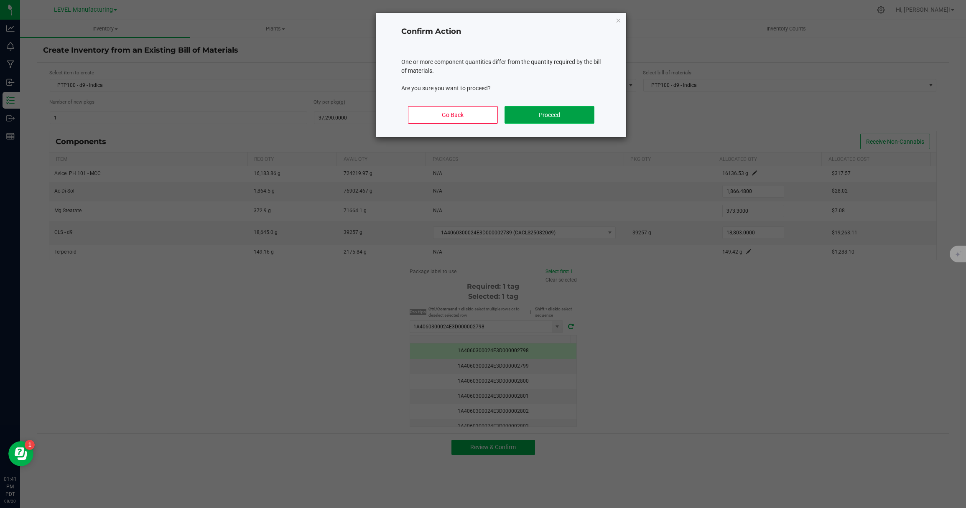
click at [577, 117] on button "Proceed" at bounding box center [549, 115] width 90 height 18
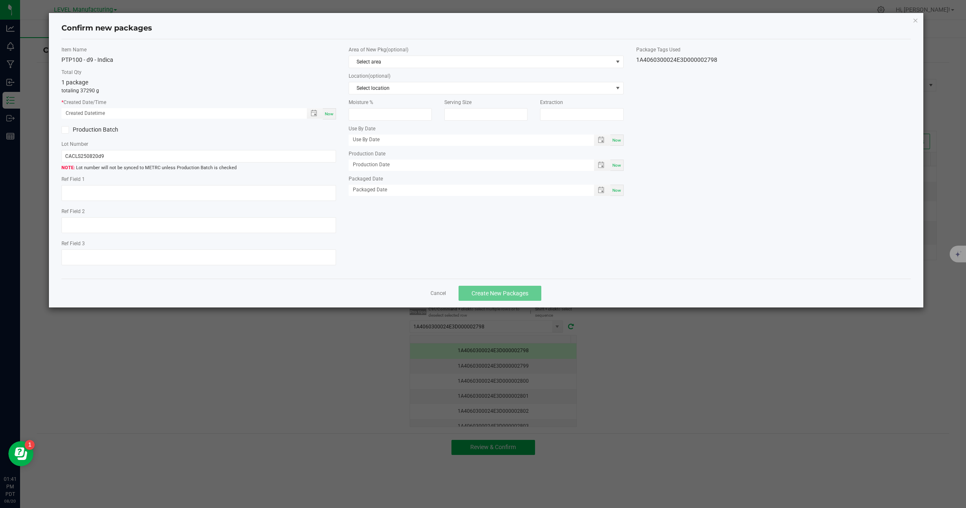
click at [327, 109] on div "Now" at bounding box center [329, 113] width 13 height 11
type input "[DATE] 01:41 PM"
click at [196, 158] on input "CACLS250820d9" at bounding box center [198, 156] width 275 height 13
paste input "100PTP250821d9I"
type input "CA100PTP250821d9I"
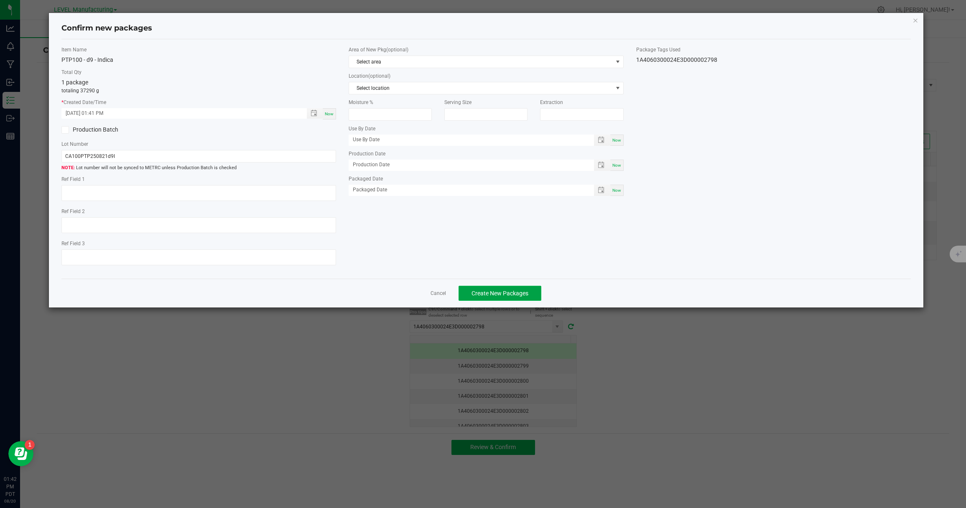
click at [483, 294] on span "Create New Packages" at bounding box center [499, 293] width 57 height 7
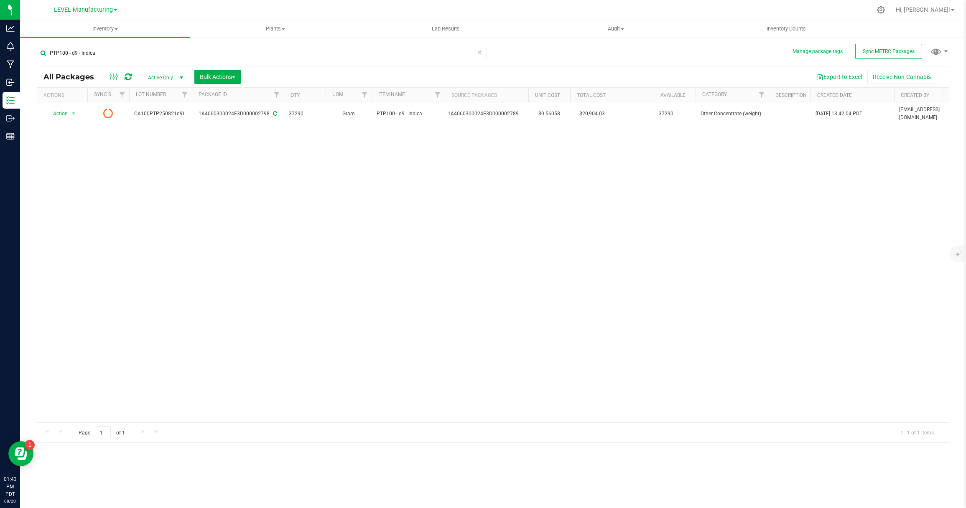
click at [478, 55] on icon at bounding box center [480, 52] width 6 height 10
